Goal: Information Seeking & Learning: Learn about a topic

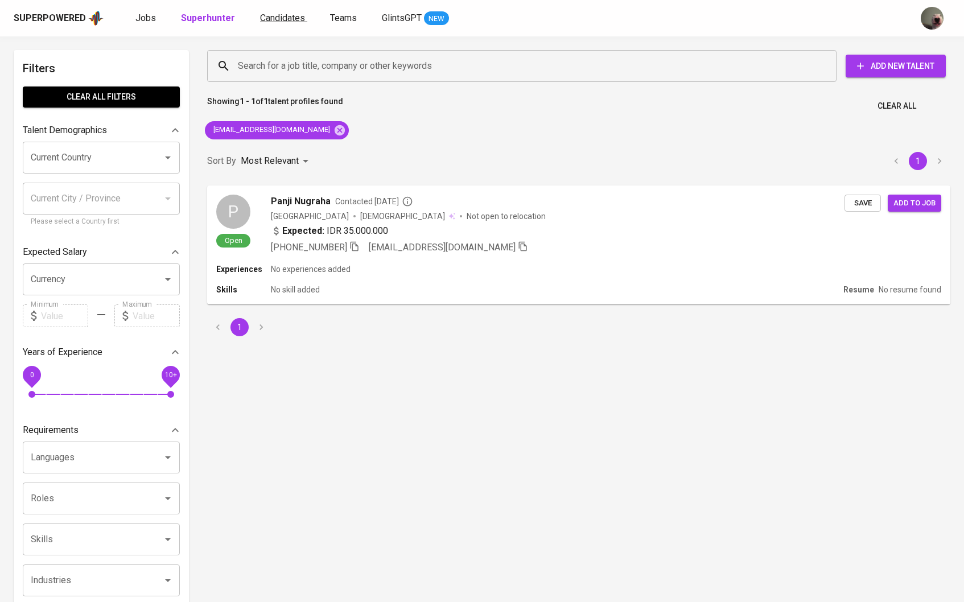
click at [262, 17] on span "Candidates" at bounding box center [282, 18] width 45 height 11
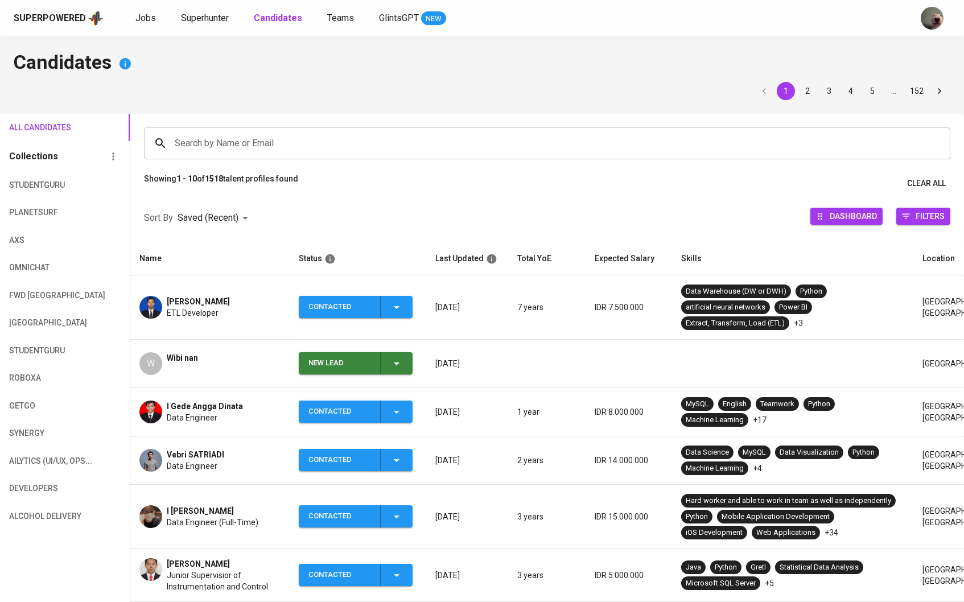
drag, startPoint x: 233, startPoint y: 130, endPoint x: 226, endPoint y: 138, distance: 10.1
click at [233, 130] on div "Search by Name or Email" at bounding box center [547, 143] width 806 height 32
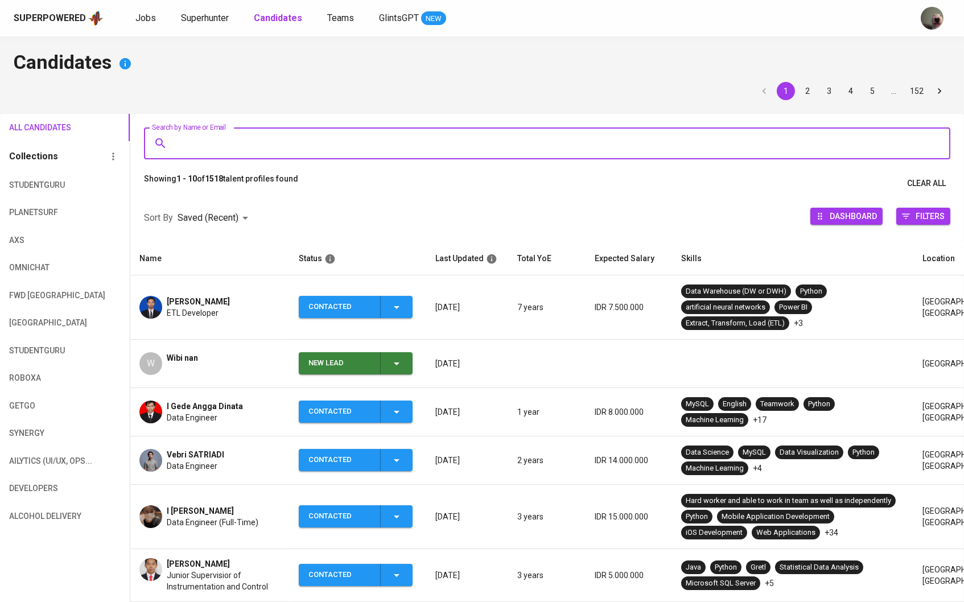
click at [226, 138] on input "Search by Name or Email" at bounding box center [550, 144] width 756 height 22
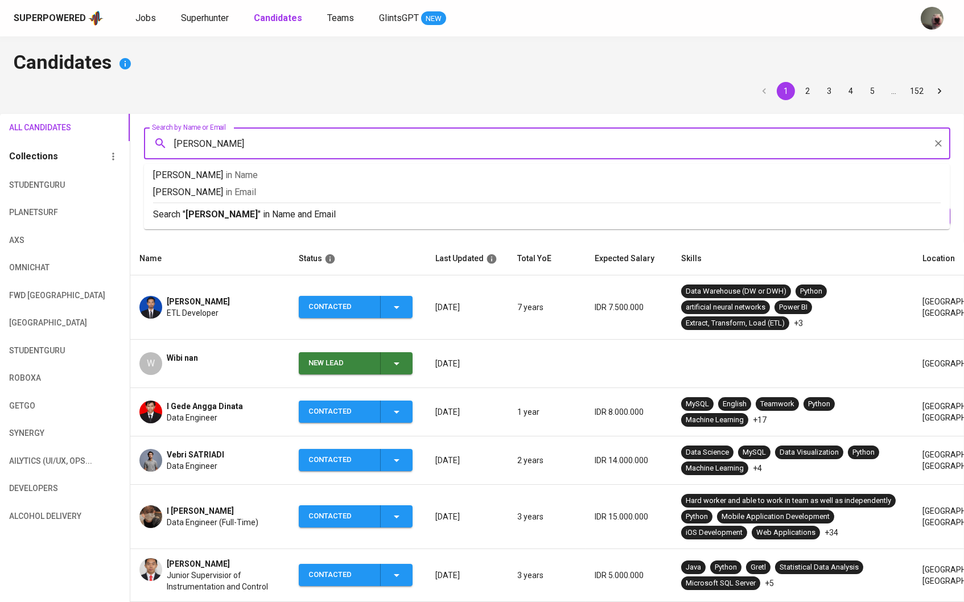
type input "[PERSON_NAME]"
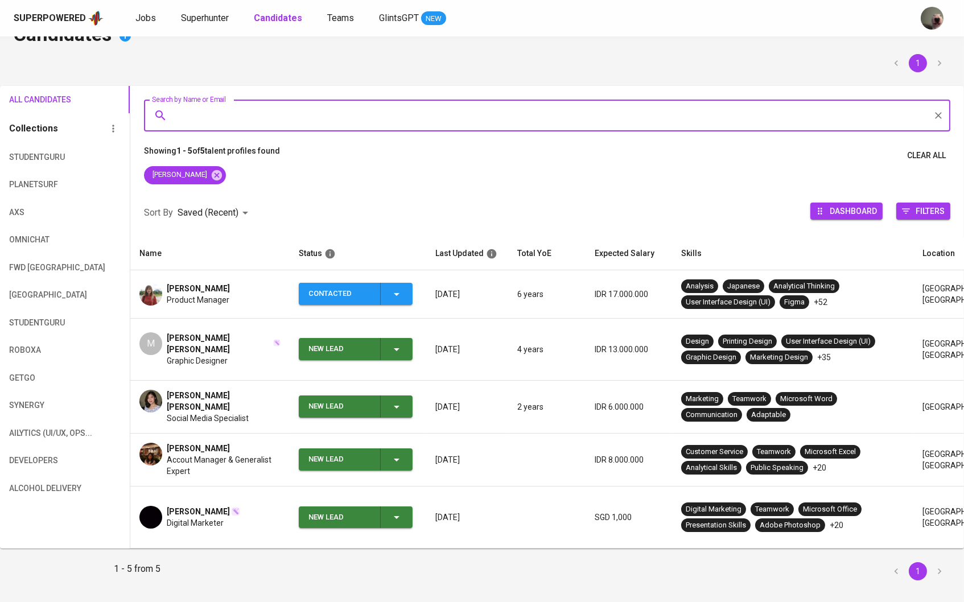
scroll to position [27, 0]
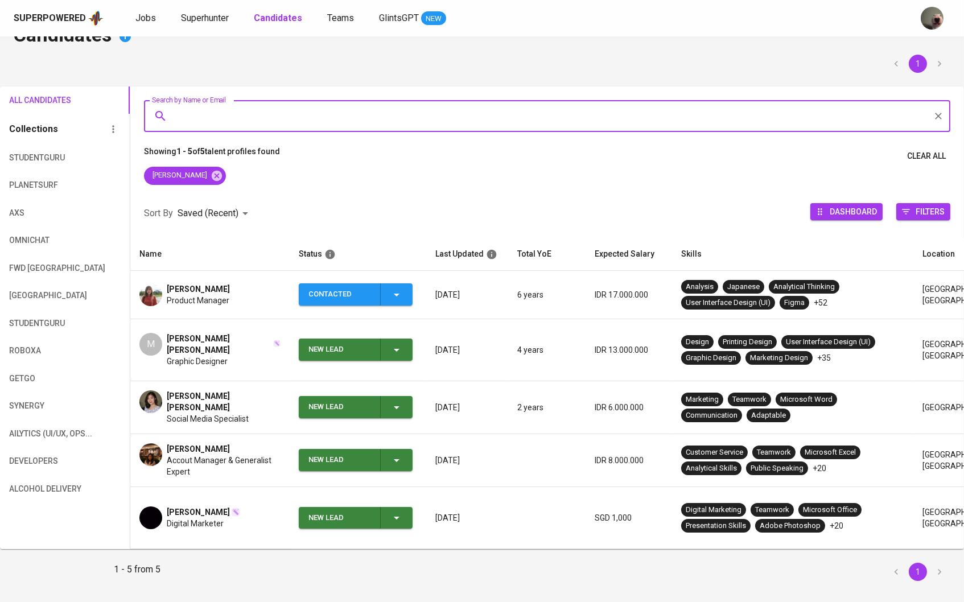
click at [196, 356] on span "Graphic Designer" at bounding box center [197, 361] width 61 height 11
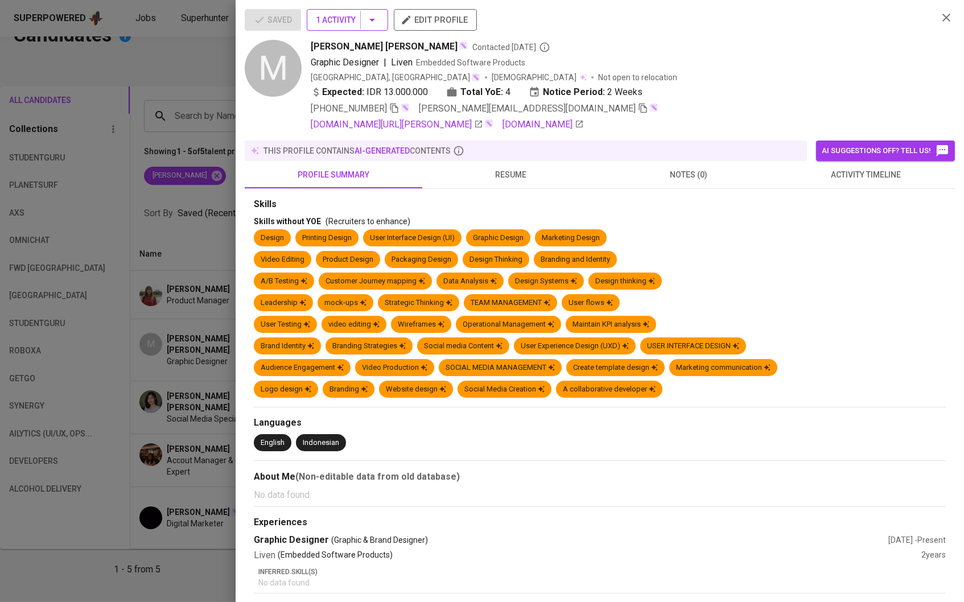
click at [377, 27] on icon "button" at bounding box center [372, 20] width 14 height 14
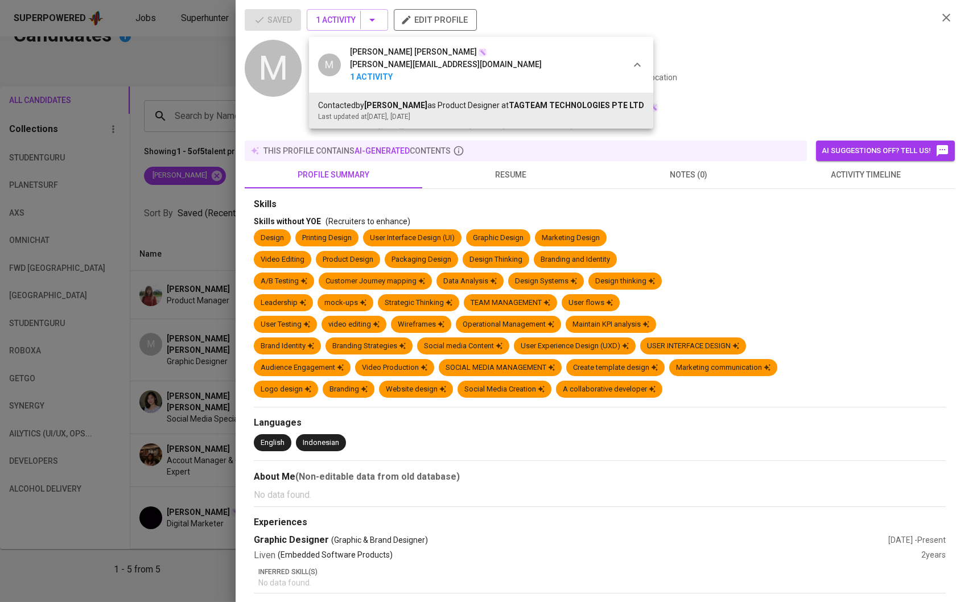
click at [442, 158] on div at bounding box center [482, 301] width 964 height 602
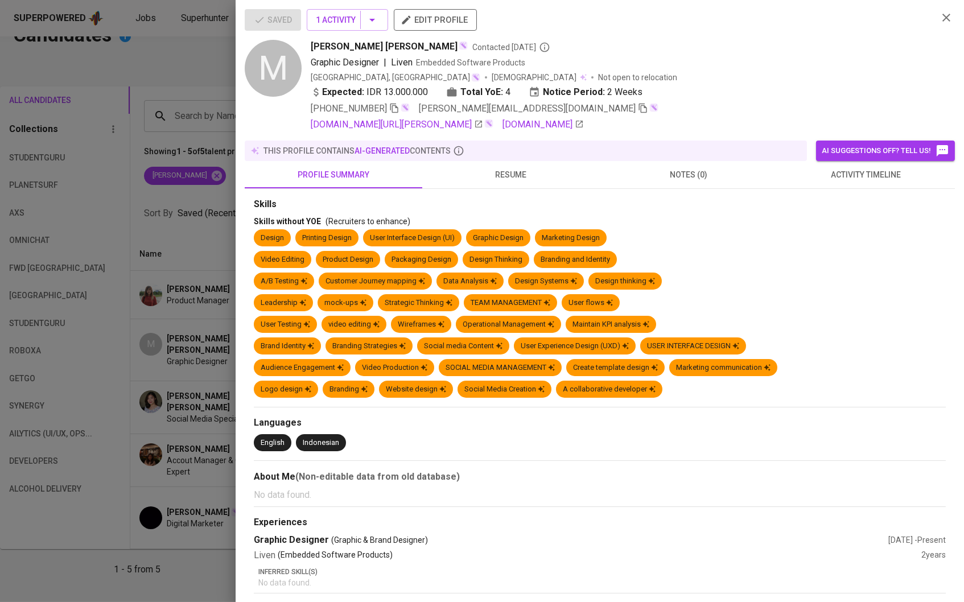
click at [498, 179] on span "resume" at bounding box center [511, 175] width 164 height 14
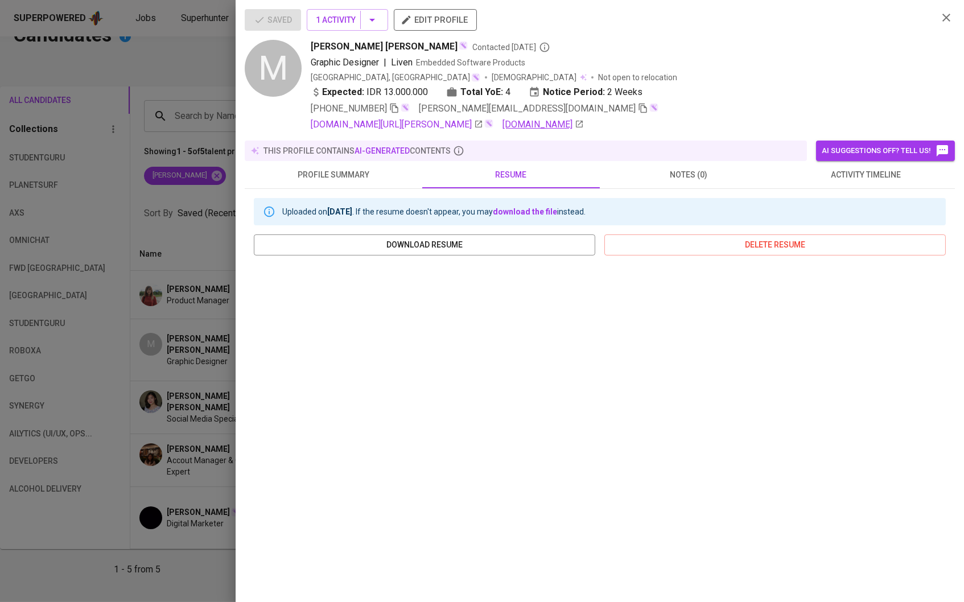
click at [560, 127] on link "[DOMAIN_NAME]" at bounding box center [542, 125] width 81 height 14
click at [401, 127] on link "[DOMAIN_NAME][URL][PERSON_NAME]" at bounding box center [397, 125] width 172 height 14
click at [674, 188] on button "notes (0)" at bounding box center [689, 174] width 178 height 27
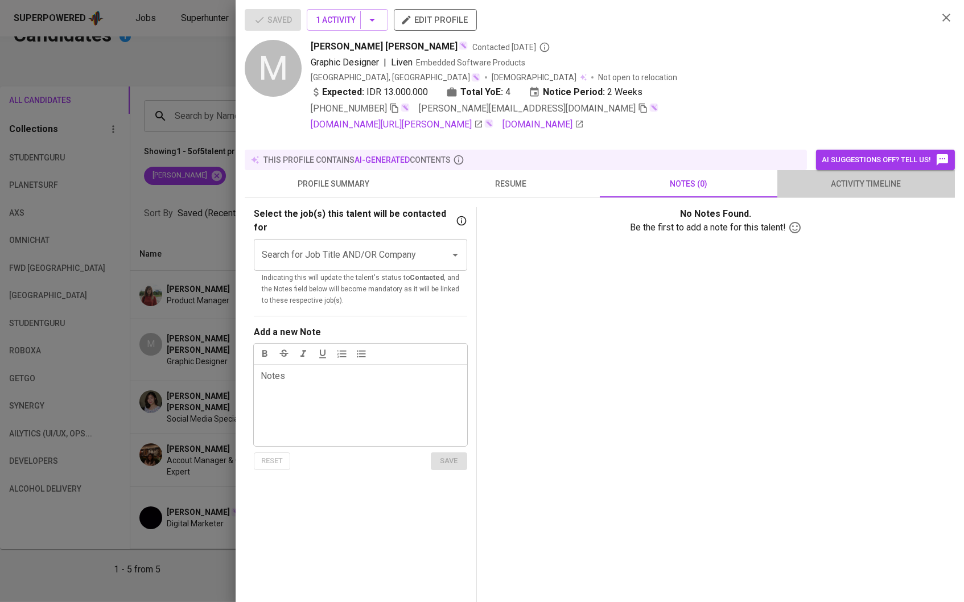
click at [835, 187] on span "activity timeline" at bounding box center [866, 184] width 164 height 14
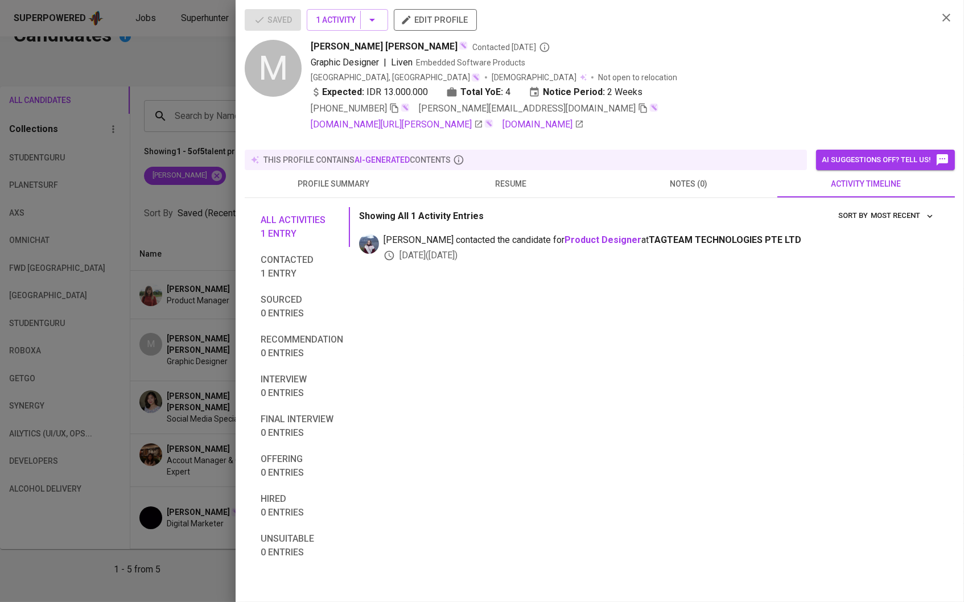
click at [175, 267] on div at bounding box center [482, 301] width 964 height 602
